Goal: Information Seeking & Learning: Learn about a topic

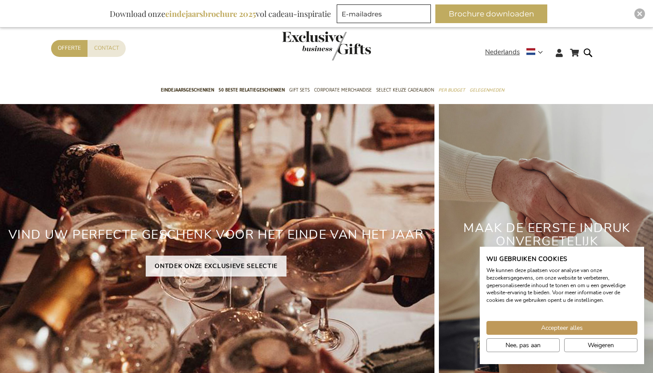
click at [211, 249] on h2 "VIND UW PERFECTE GESCHENK VOOR HET EINDE VAN HET JAAR" at bounding box center [216, 235] width 437 height 28
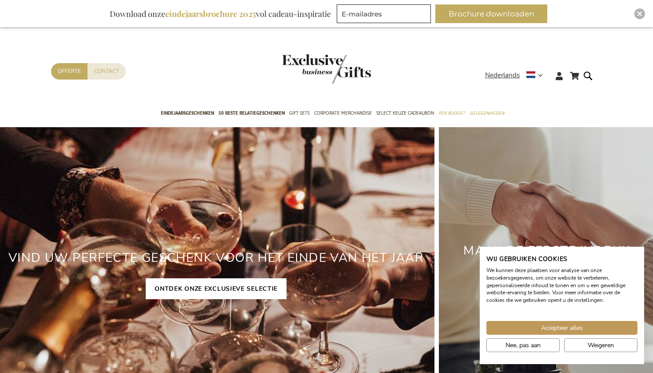
click at [214, 281] on link "ONTDEK ONZE EXCLUSIEVE SELECTIE" at bounding box center [216, 288] width 141 height 21
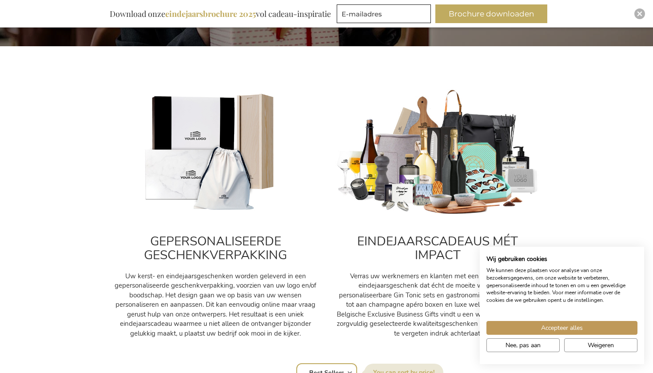
scroll to position [257, 0]
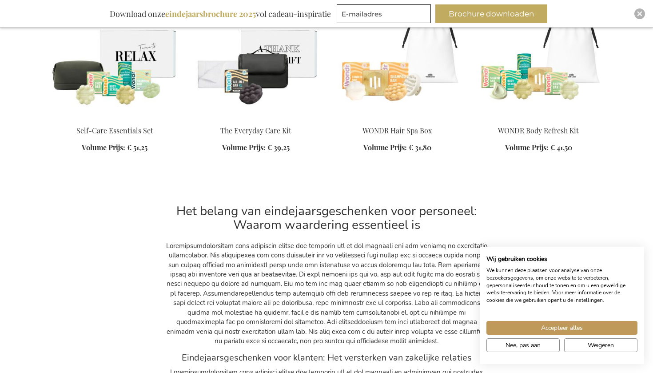
scroll to position [4199, 0]
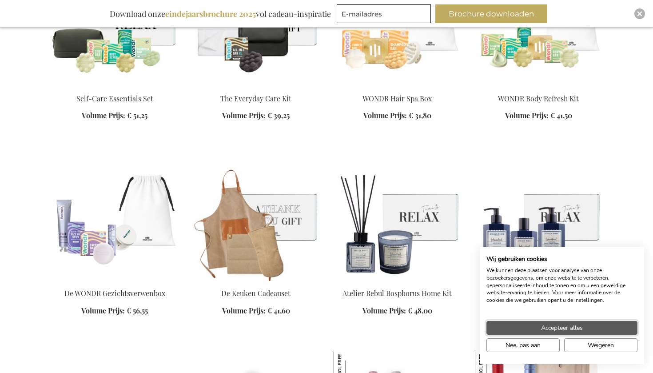
click at [573, 328] on span "Accepteer alles" at bounding box center [562, 327] width 42 height 9
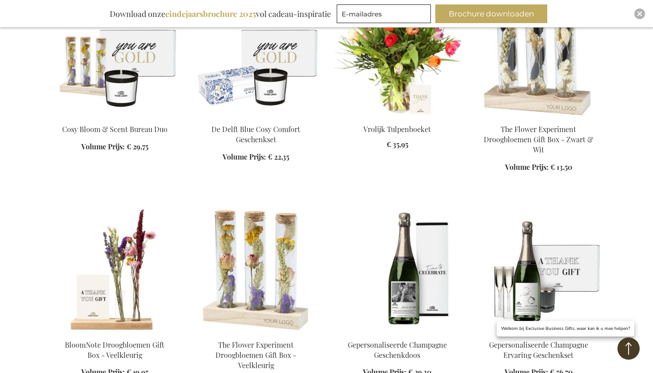
scroll to position [4754, 0]
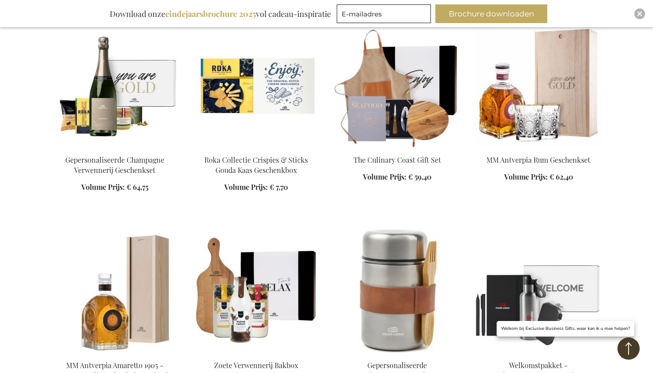
scroll to position [5154, 0]
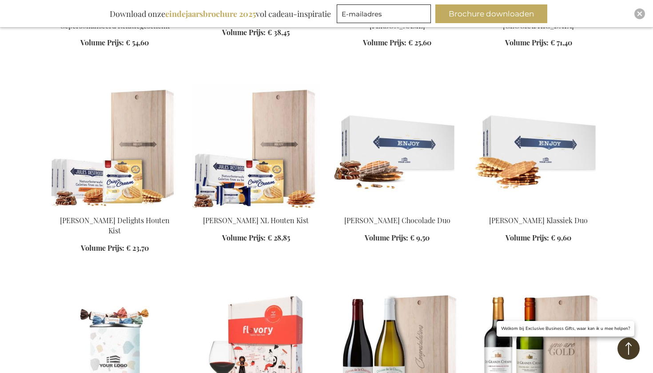
scroll to position [5503, 0]
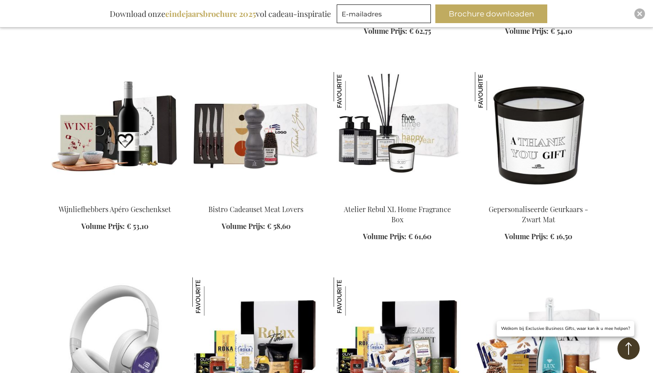
scroll to position [6557, 0]
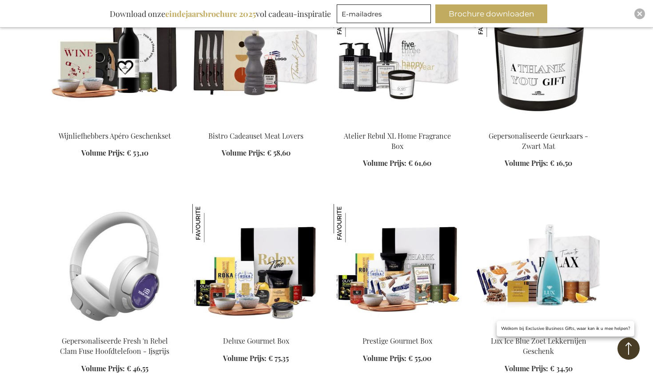
scroll to position [6626, 0]
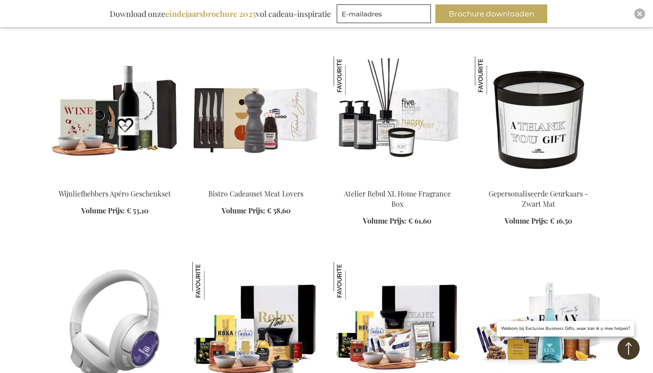
scroll to position [6564, 0]
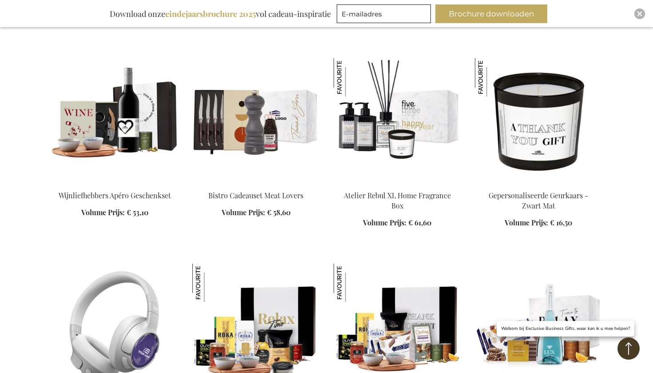
click at [101, 283] on img at bounding box center [114, 325] width 127 height 124
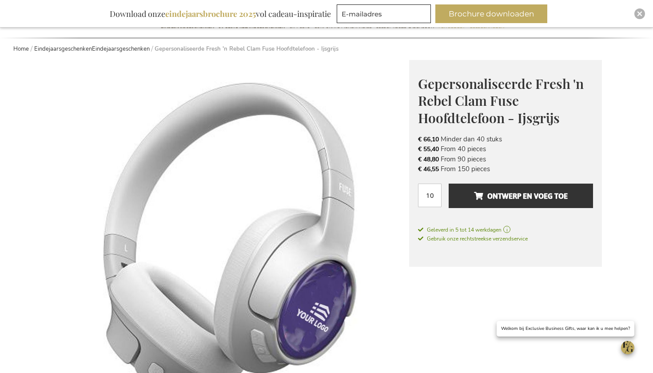
scroll to position [92, 0]
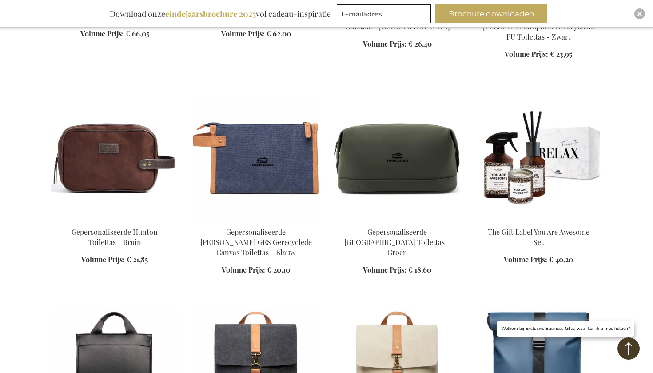
scroll to position [2301, 0]
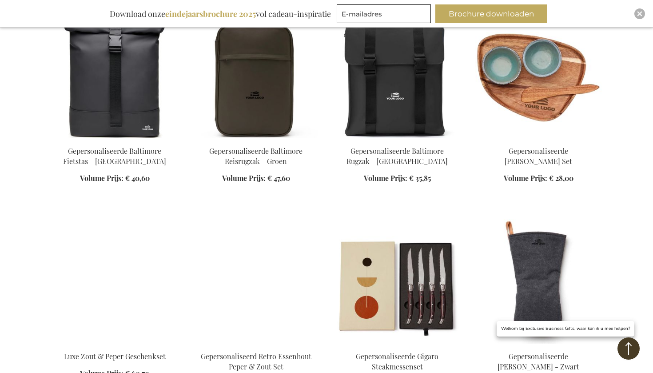
scroll to position [2807, 0]
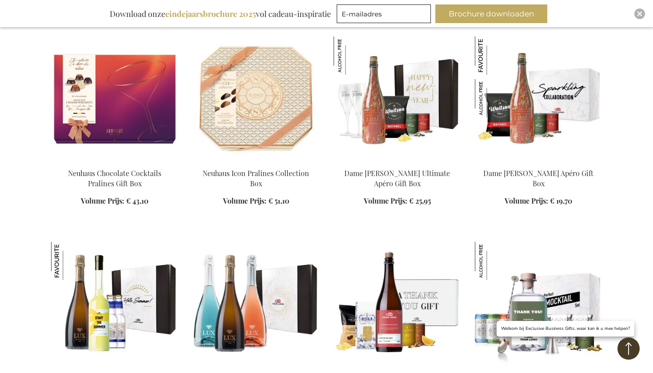
scroll to position [3389, 0]
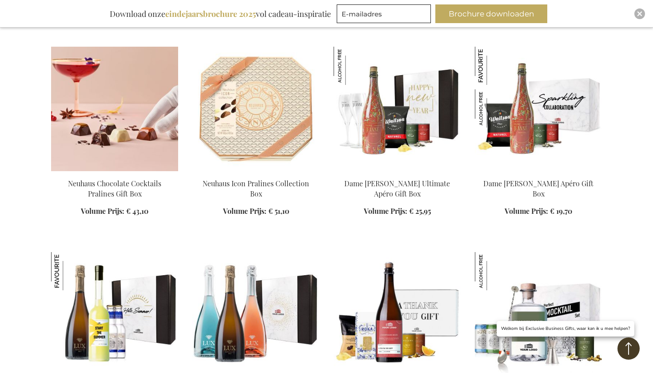
click at [103, 84] on img at bounding box center [114, 109] width 127 height 124
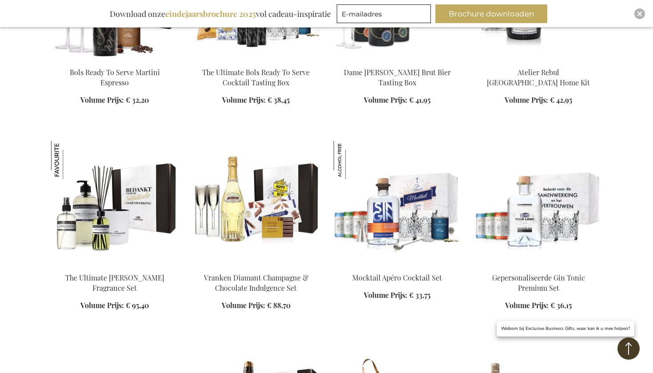
scroll to position [4474, 0]
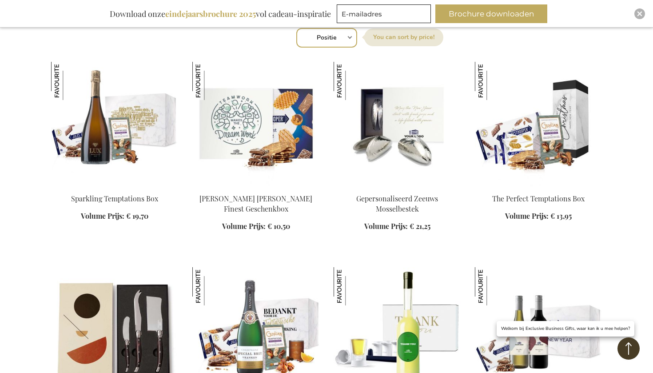
scroll to position [326, 0]
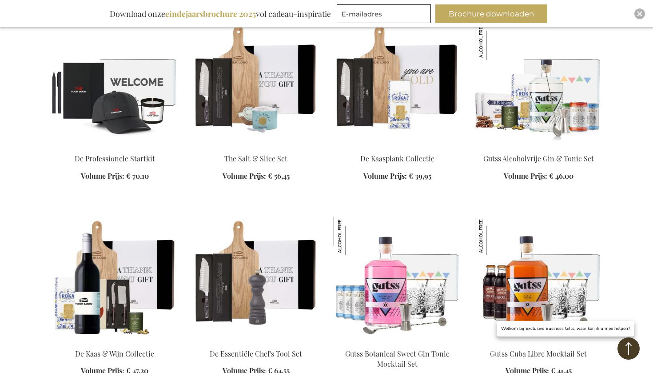
scroll to position [1994, 0]
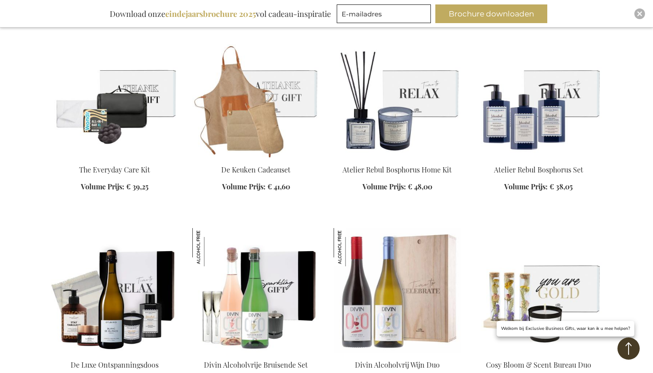
scroll to position [2385, 0]
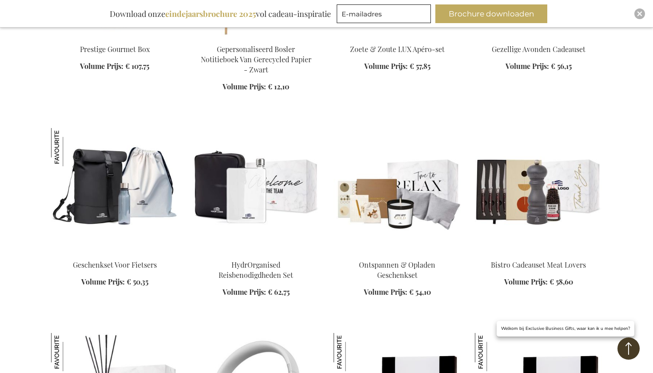
scroll to position [3726, 0]
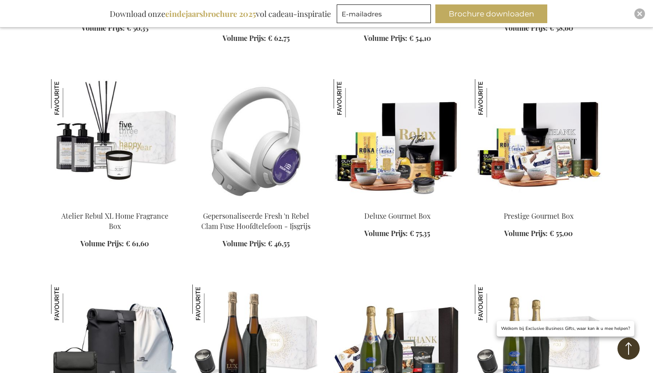
scroll to position [3979, 0]
